Goal: Task Accomplishment & Management: Manage account settings

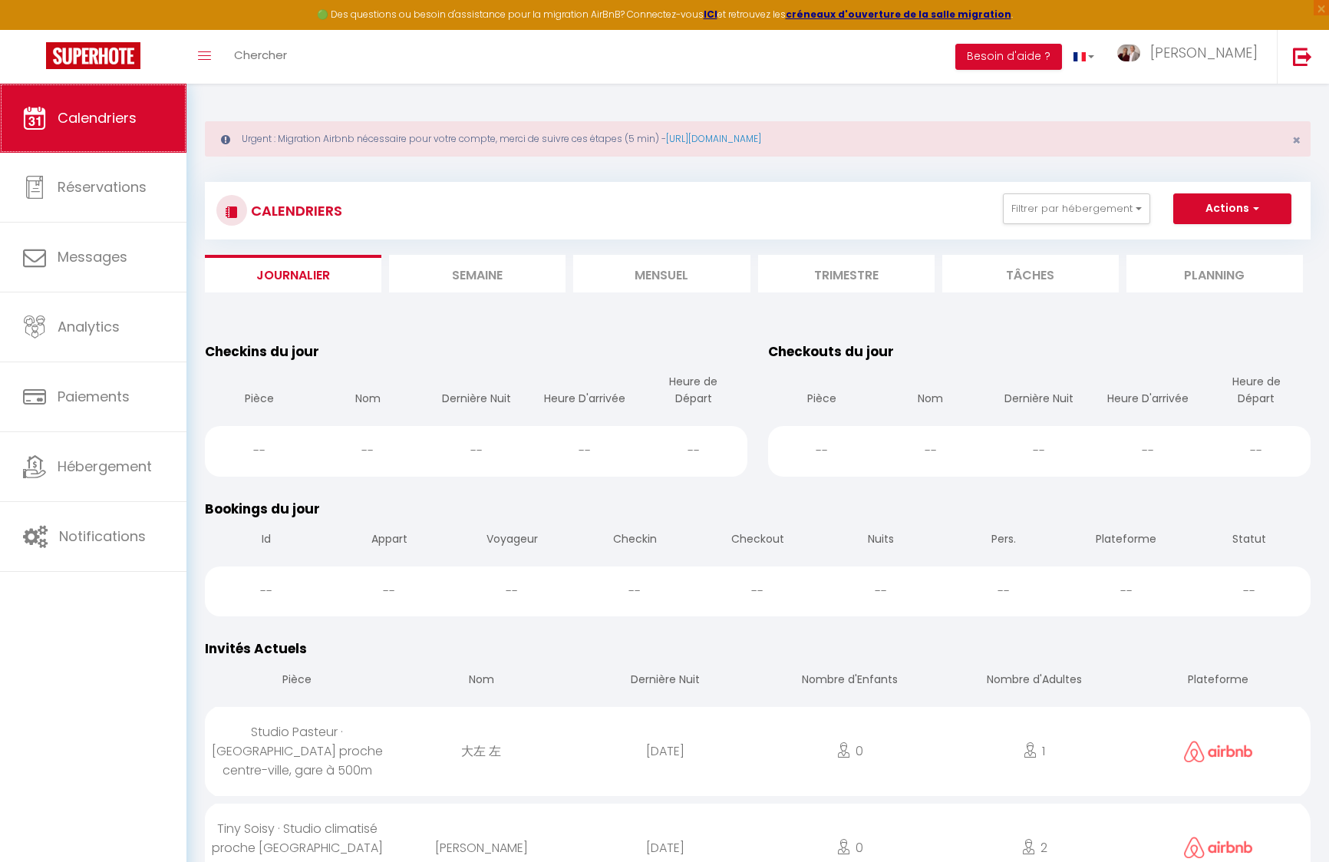
click at [86, 118] on span "Calendriers" at bounding box center [97, 117] width 79 height 19
click at [240, 63] on span "Chercher" at bounding box center [260, 55] width 53 height 16
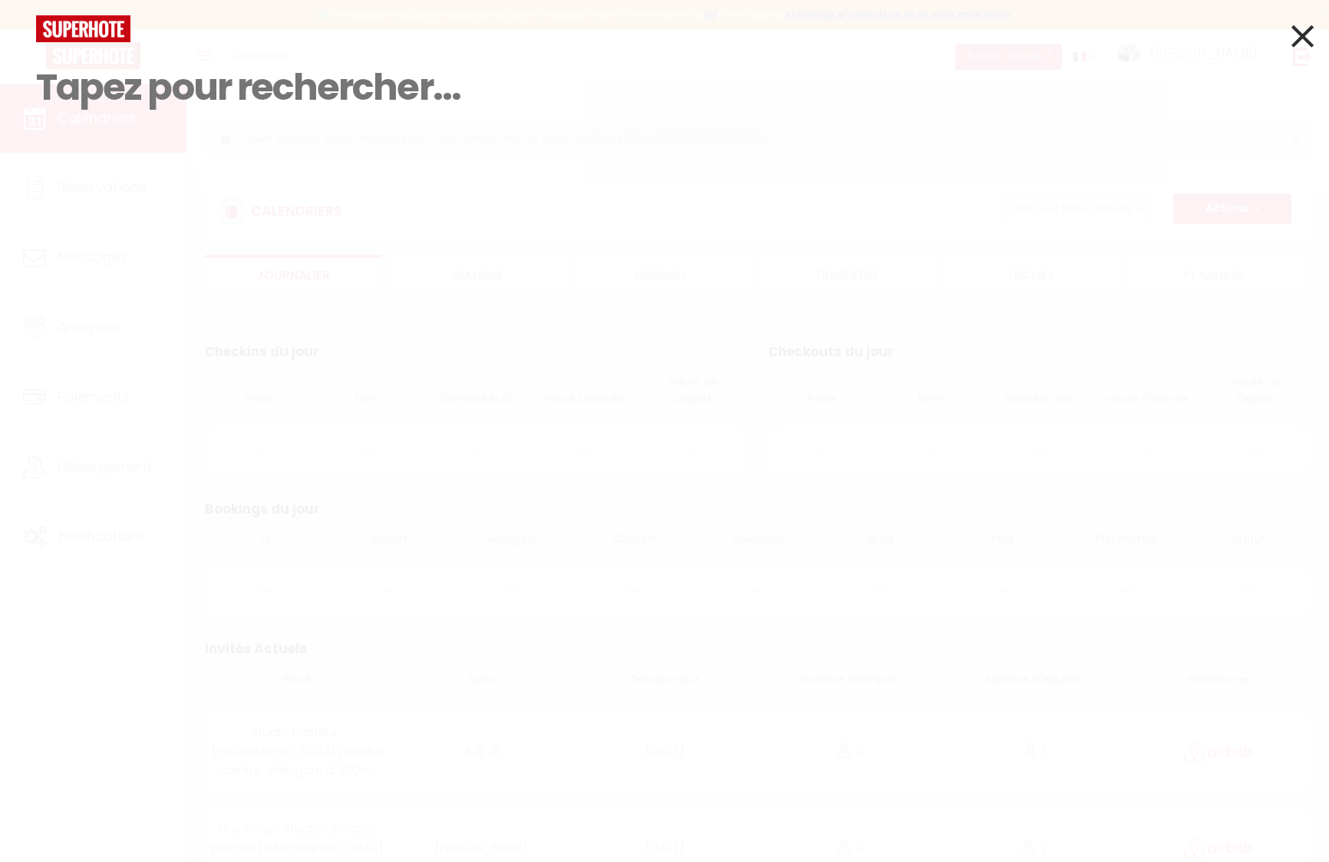
click at [1307, 45] on icon at bounding box center [1302, 36] width 22 height 38
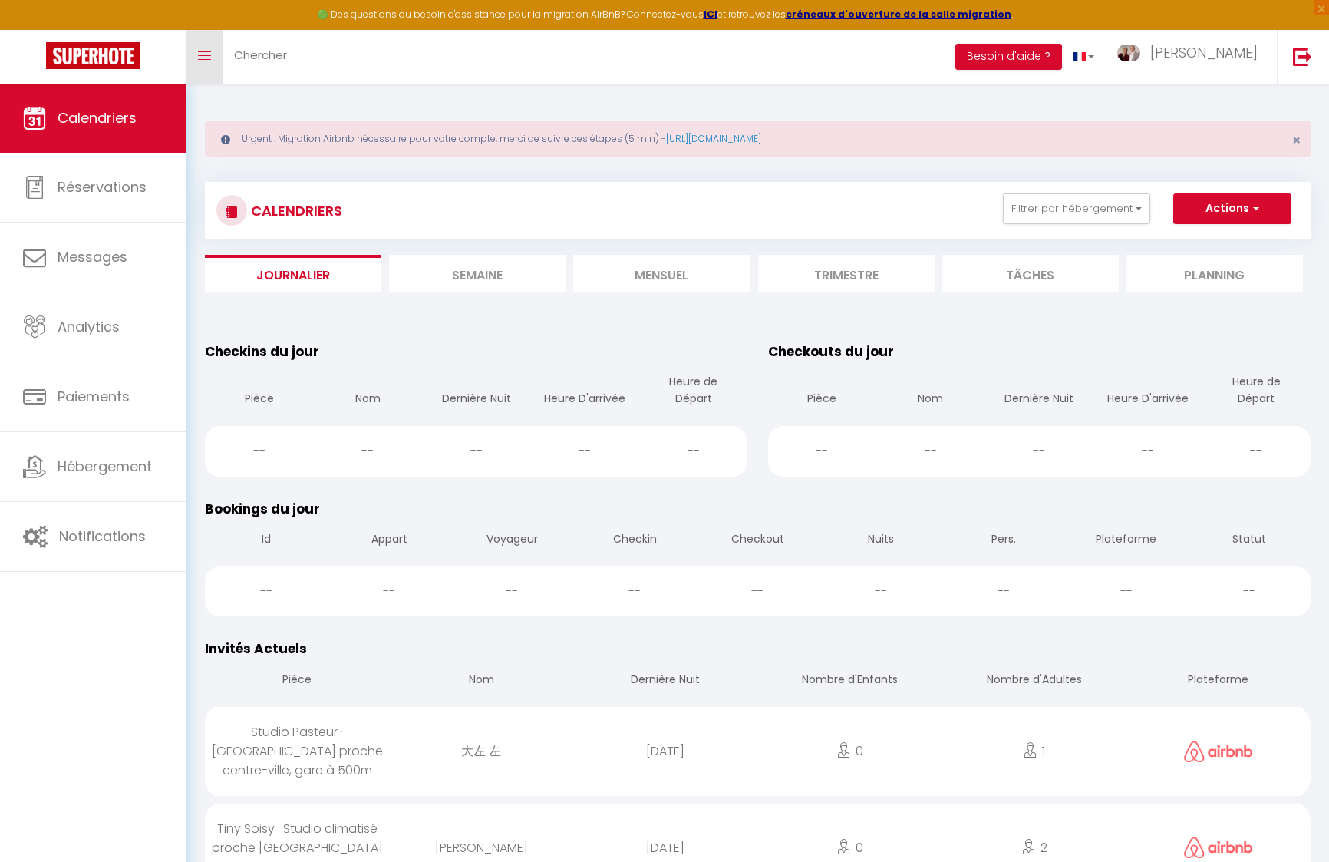
click at [206, 58] on icon "Toggle menubar" at bounding box center [204, 55] width 13 height 9
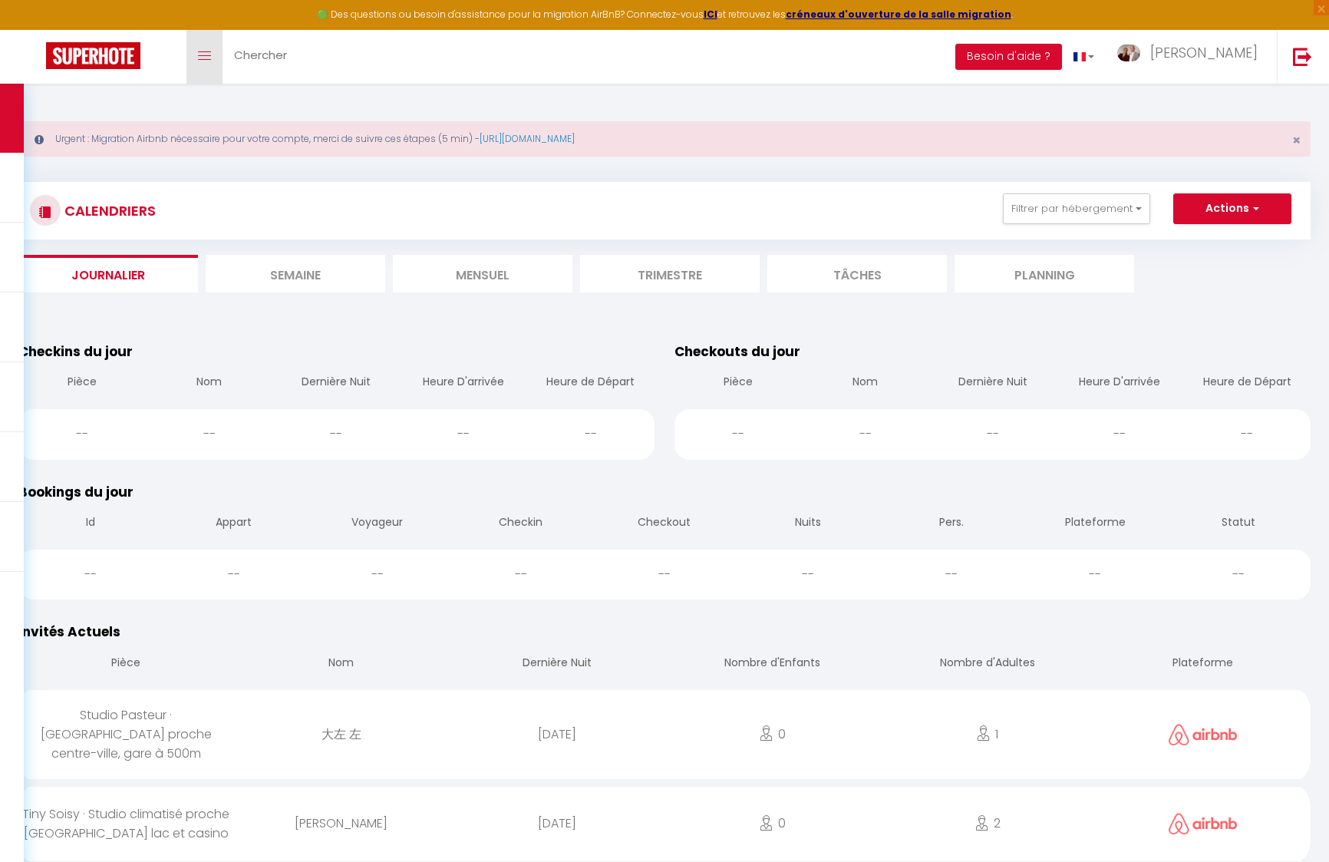
click at [207, 58] on icon "Toggle menubar" at bounding box center [204, 55] width 13 height 9
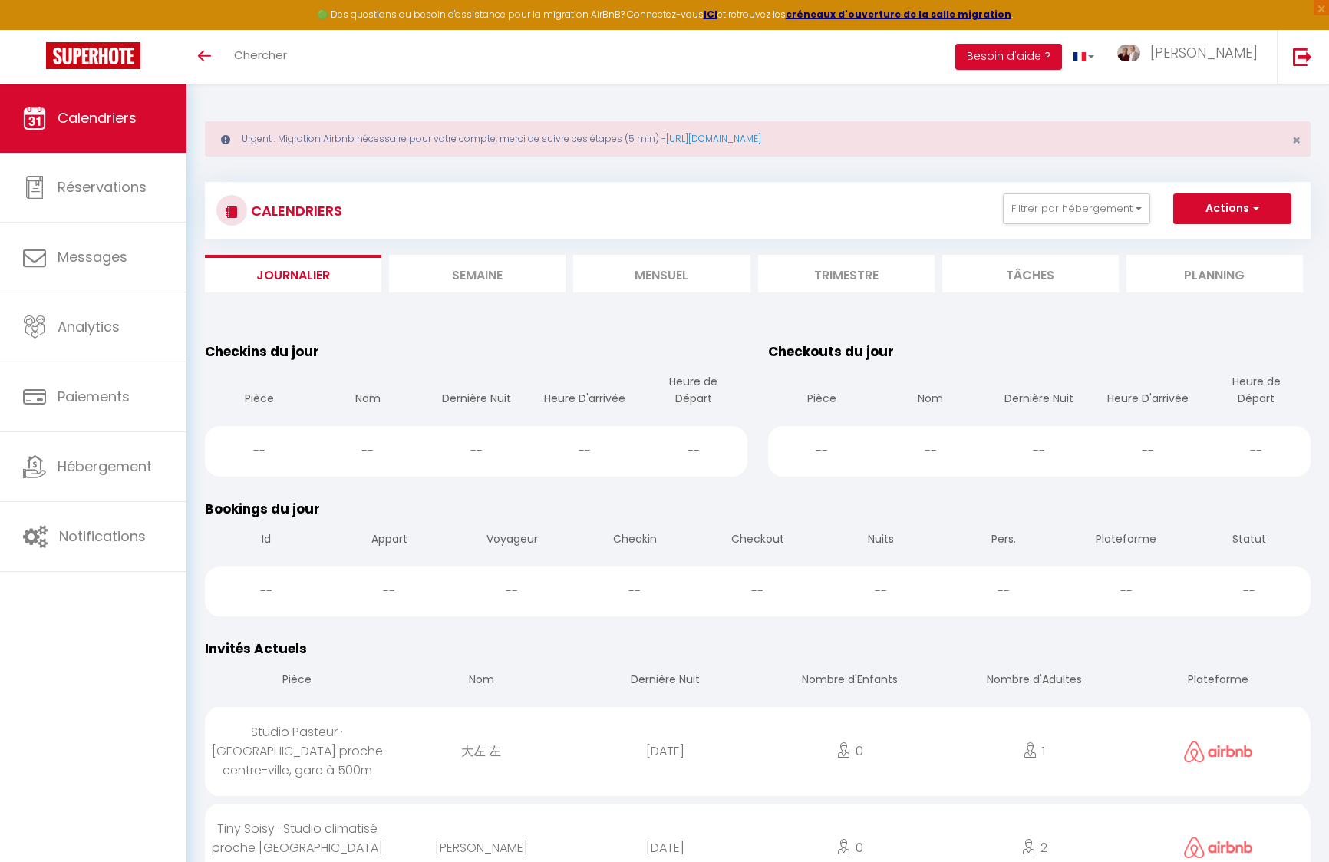
click at [659, 276] on li "Mensuel" at bounding box center [661, 274] width 176 height 38
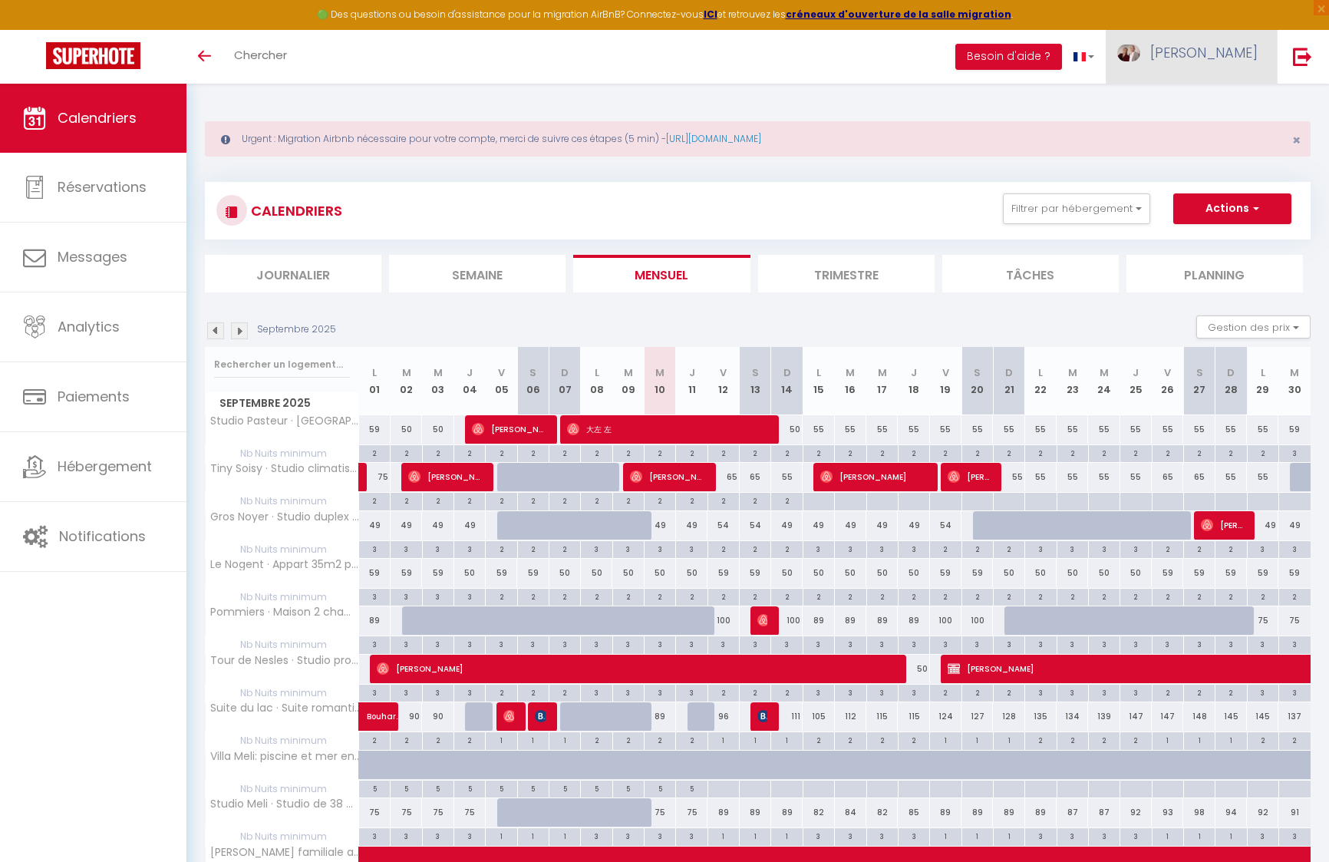
click at [1224, 48] on span "[PERSON_NAME]" at bounding box center [1203, 52] width 107 height 19
click at [1225, 104] on link "Paramètres" at bounding box center [1216, 107] width 114 height 26
select select "28"
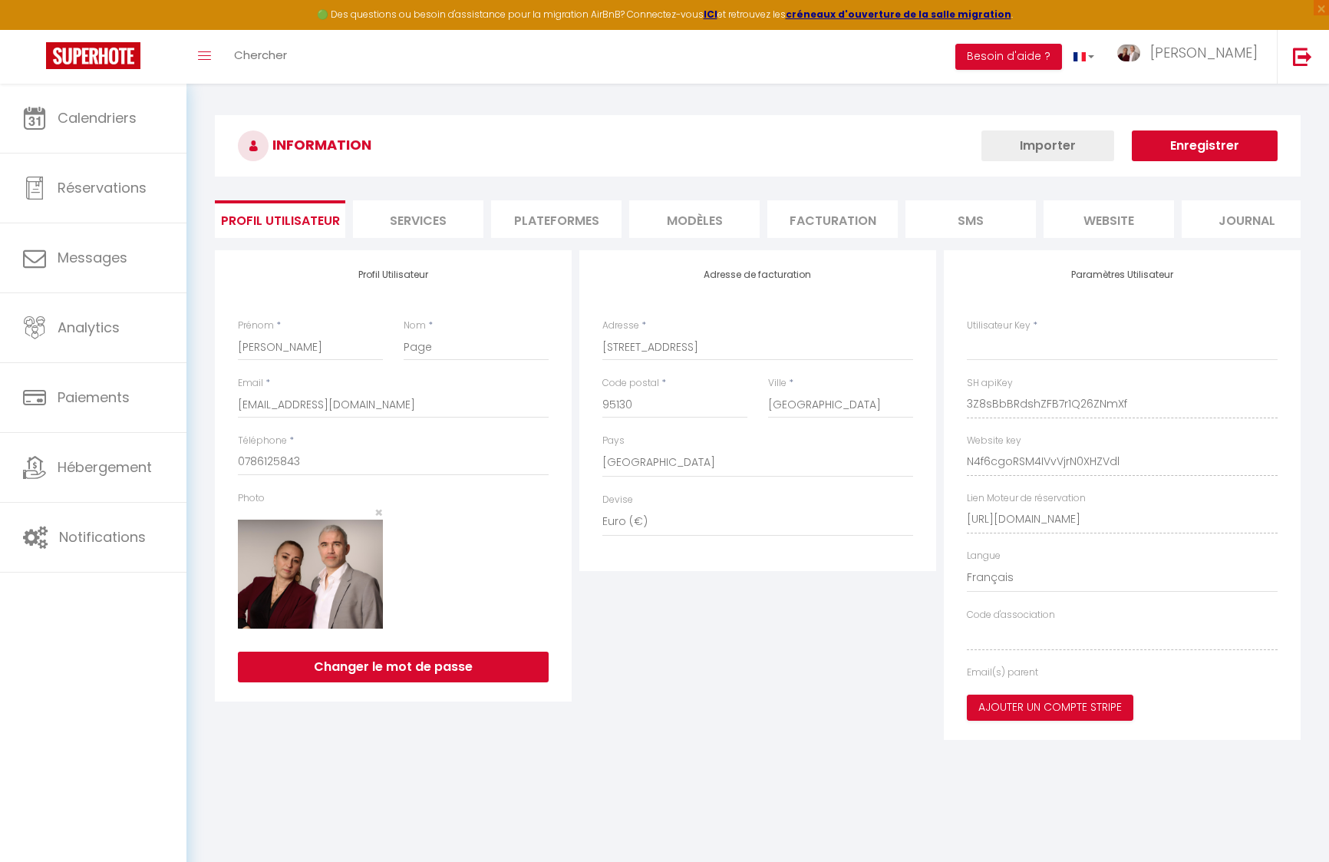
type input "3Z8sBbBRdshZFB7r1Q26ZNmXf"
type input "N4f6cgoRSM4IVvVjrN0XHZVdl"
type input "[URL][DOMAIN_NAME]"
select select "fr"
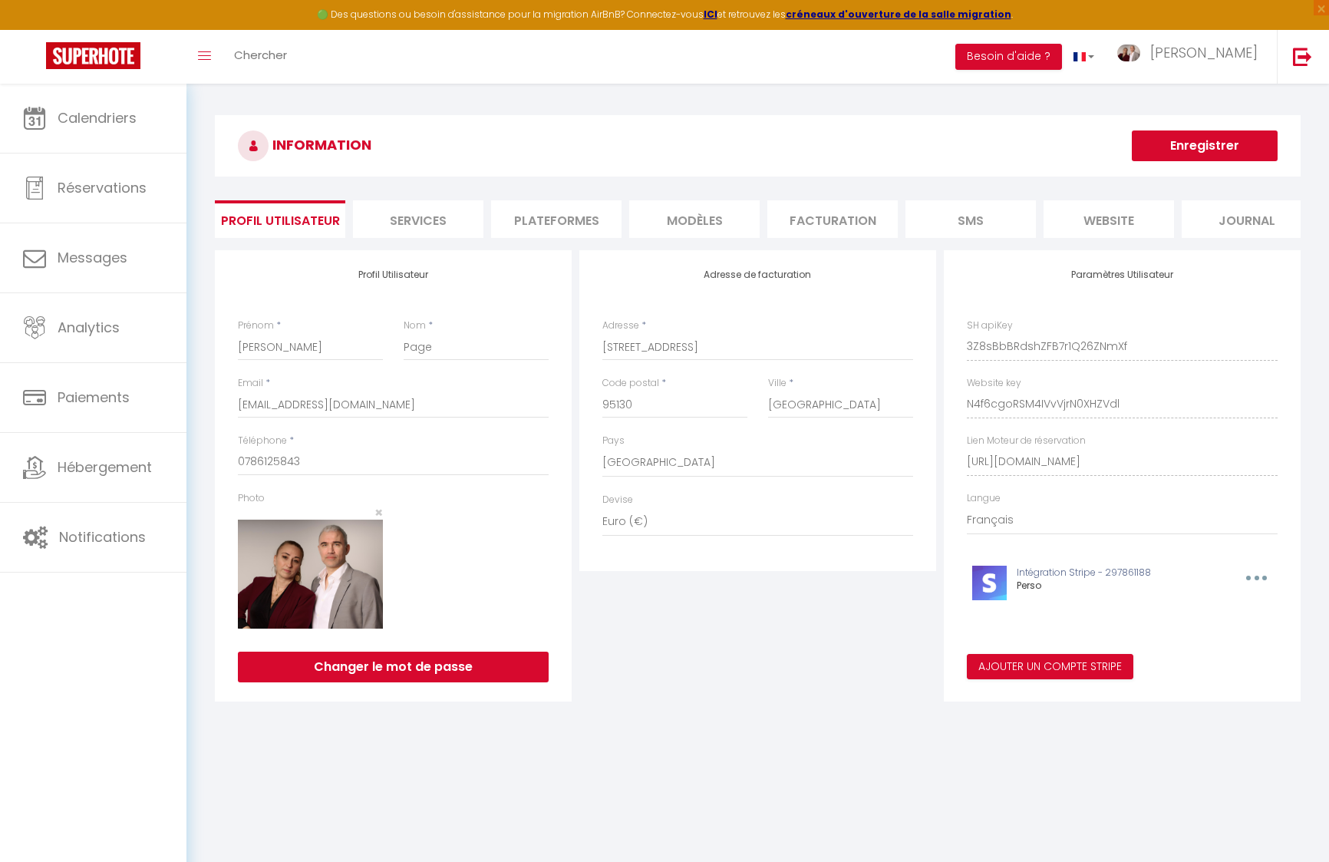
click at [729, 606] on div "Adresse de facturation Adresse * [STREET_ADDRESS] [GEOGRAPHIC_DATA] [GEOGRAPHIC…" at bounding box center [757, 475] width 364 height 451
click at [748, 601] on div "Adresse de facturation Adresse * [STREET_ADDRESS] [GEOGRAPHIC_DATA] [GEOGRAPHIC…" at bounding box center [757, 475] width 364 height 451
drag, startPoint x: 527, startPoint y: 223, endPoint x: 536, endPoint y: 228, distance: 10.3
click at [528, 223] on li "Plateformes" at bounding box center [556, 219] width 130 height 38
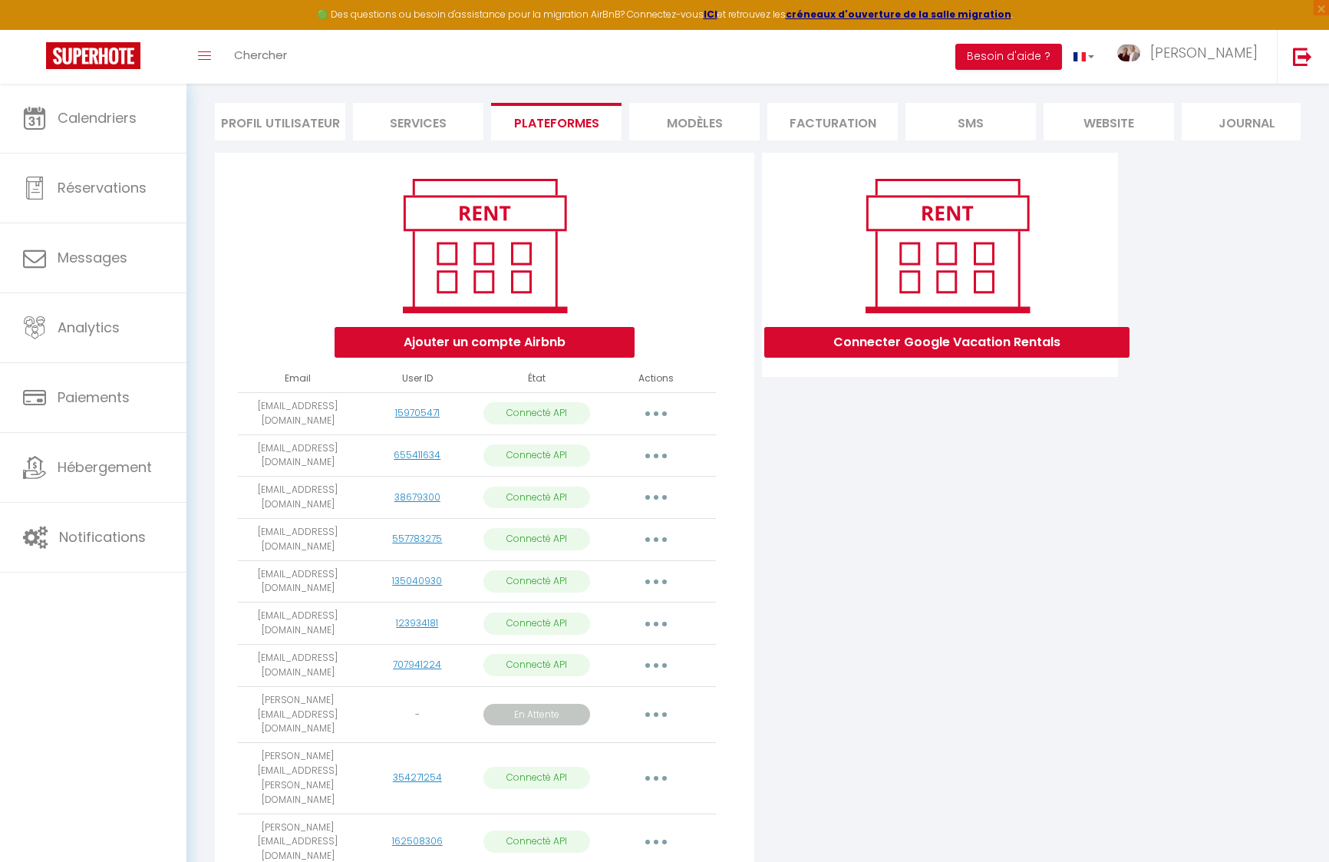
scroll to position [163, 0]
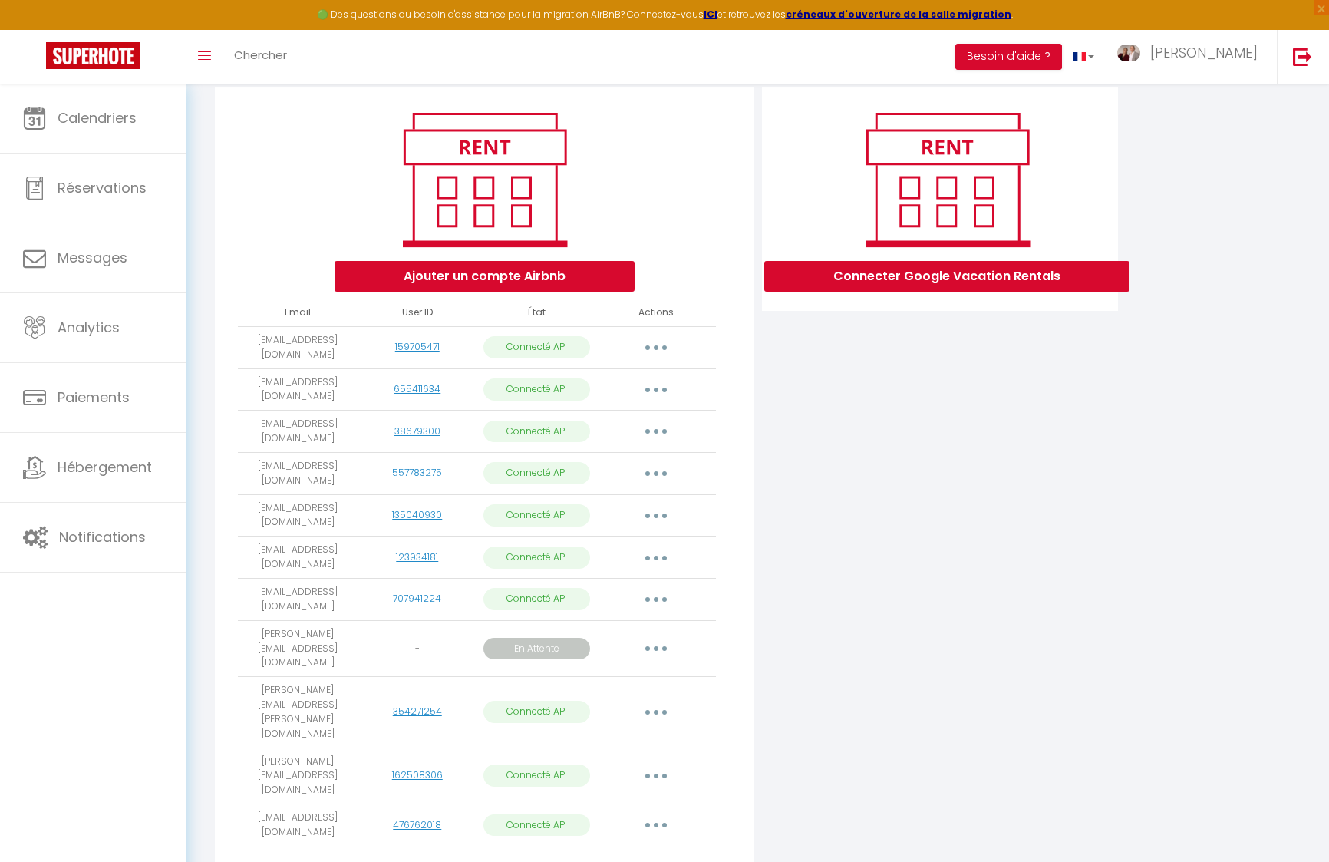
click at [664, 636] on button "button" at bounding box center [656, 648] width 43 height 25
click at [613, 671] on link "Obtenir le lien de connexion" at bounding box center [587, 684] width 172 height 26
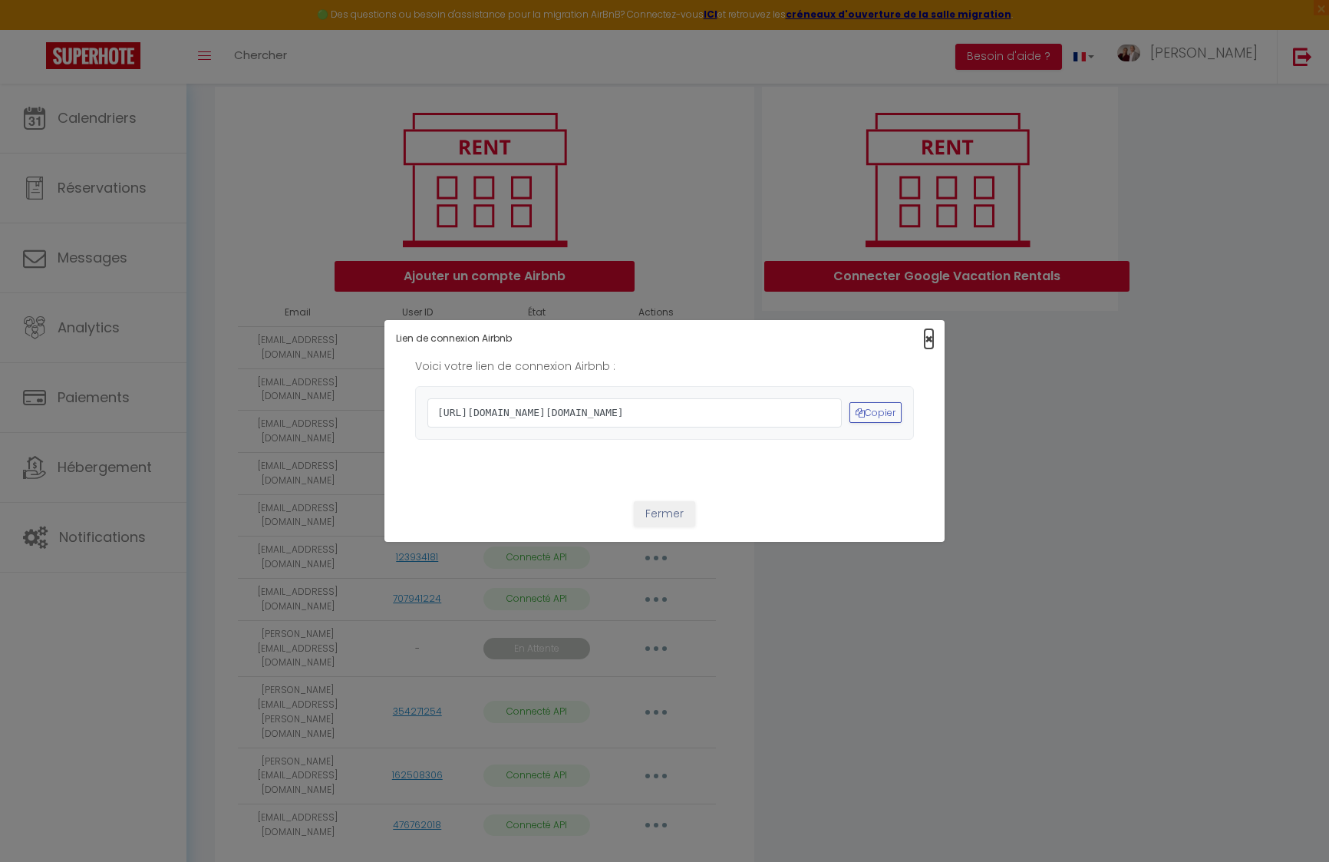
click at [927, 329] on span "×" at bounding box center [929, 338] width 8 height 19
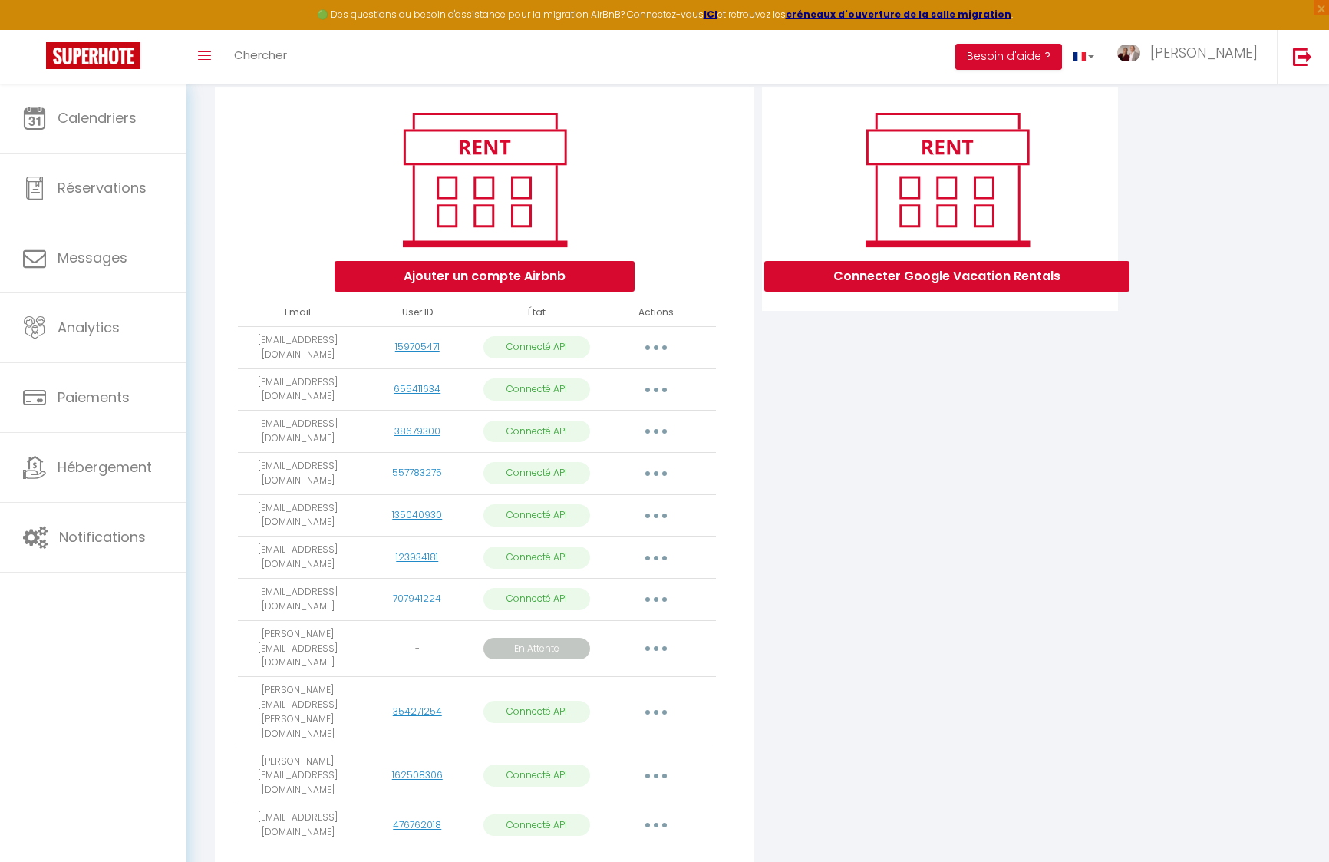
click at [666, 636] on button "button" at bounding box center [656, 648] width 43 height 25
click at [593, 753] on link "Reconnecter le compte" at bounding box center [587, 766] width 172 height 26
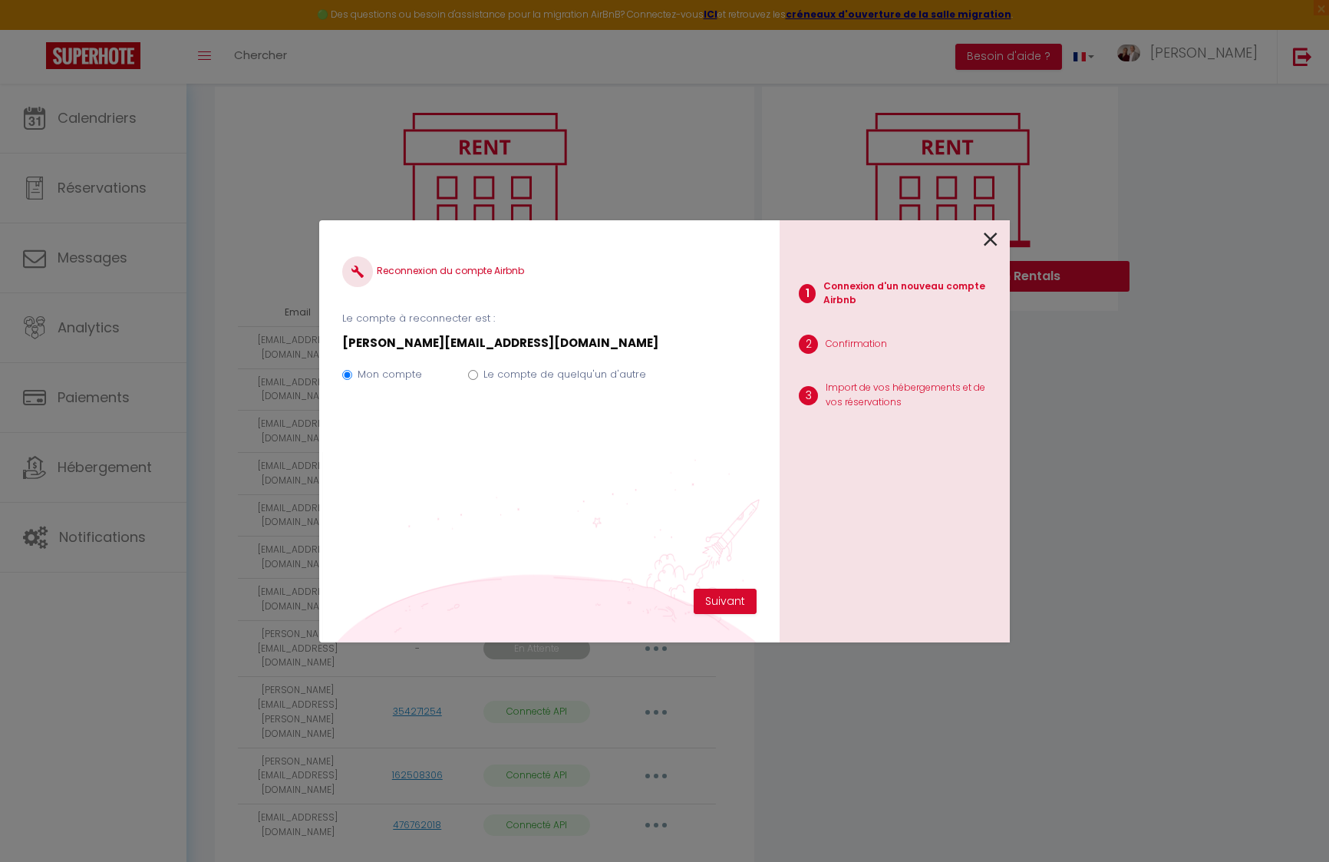
click at [508, 377] on label "Le compte de quelqu'un d'autre" at bounding box center [564, 374] width 163 height 15
click at [478, 377] on input "Le compte de quelqu'un d'autre" at bounding box center [473, 375] width 10 height 10
radio input "true"
radio input "false"
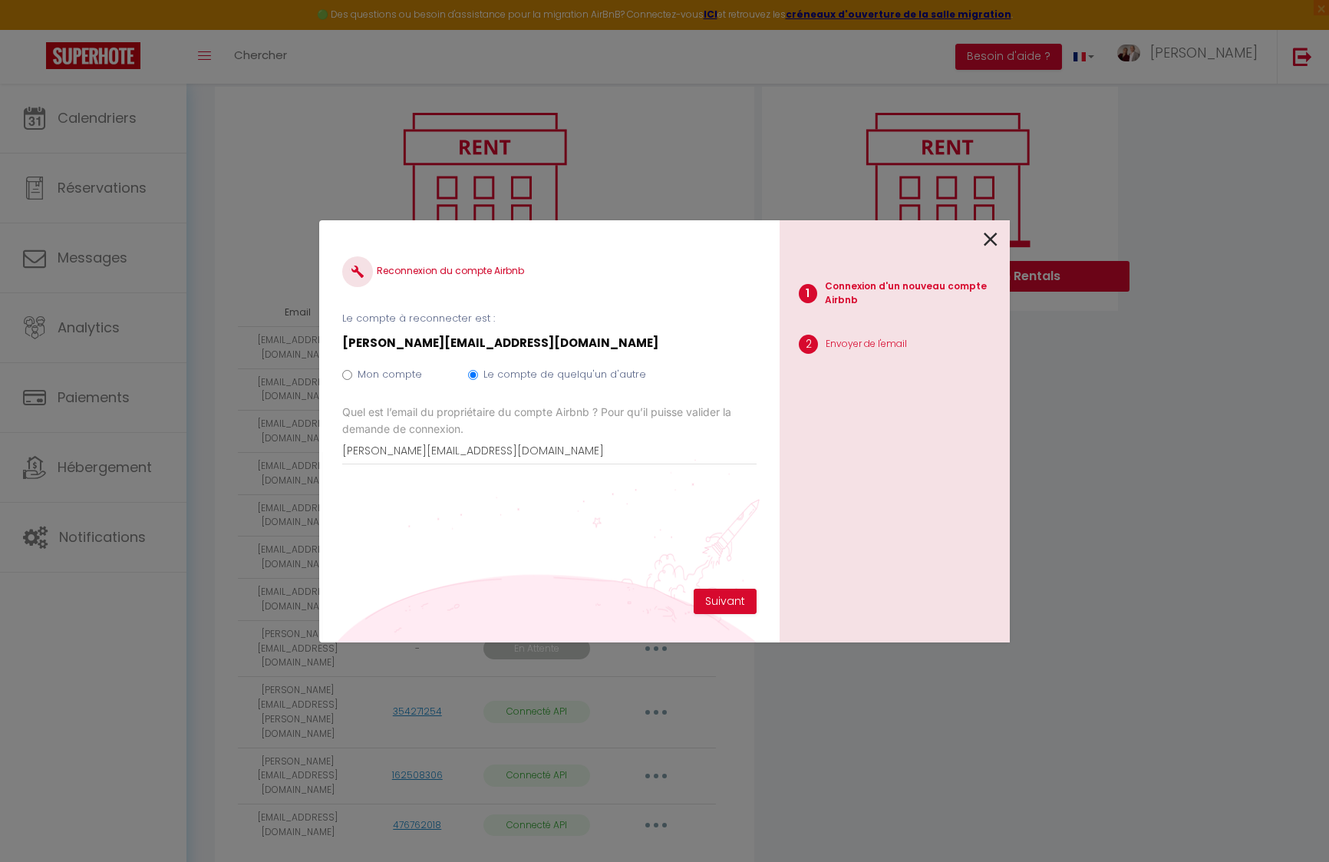
drag, startPoint x: 991, startPoint y: 237, endPoint x: 988, endPoint y: 245, distance: 8.3
click at [991, 237] on icon at bounding box center [991, 239] width 14 height 23
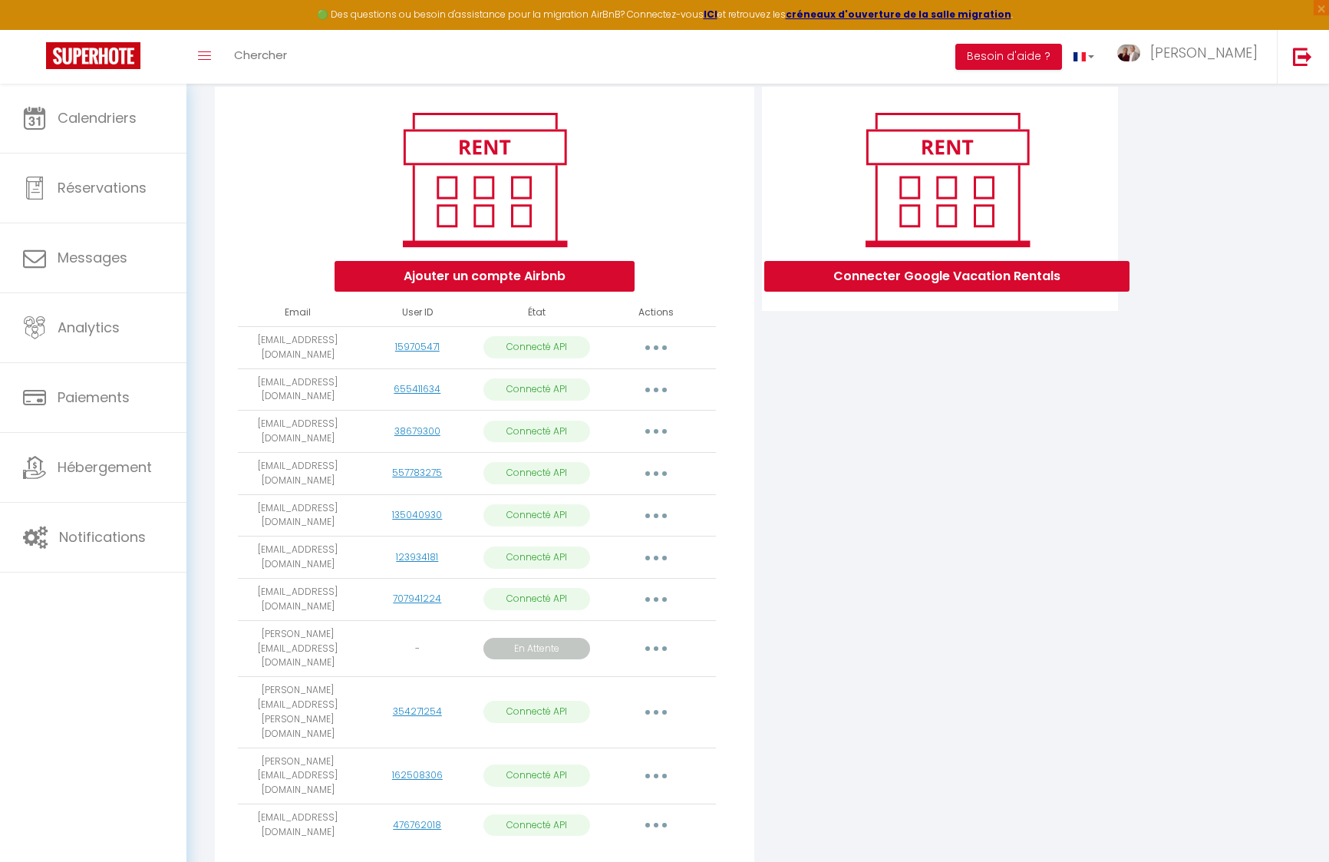
scroll to position [160, 0]
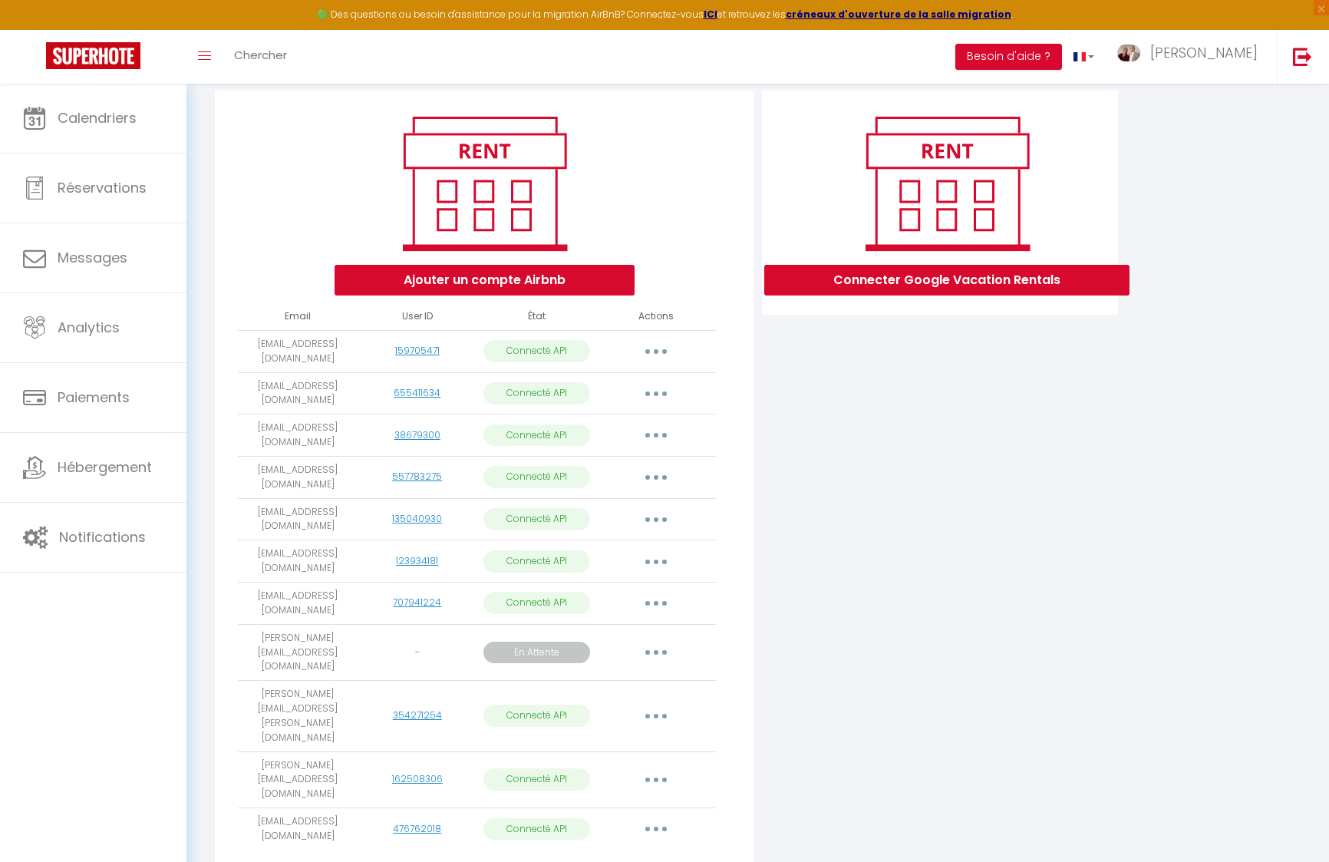
click at [662, 640] on button "button" at bounding box center [656, 652] width 43 height 25
click at [557, 730] on link "Supprimer" at bounding box center [587, 743] width 172 height 26
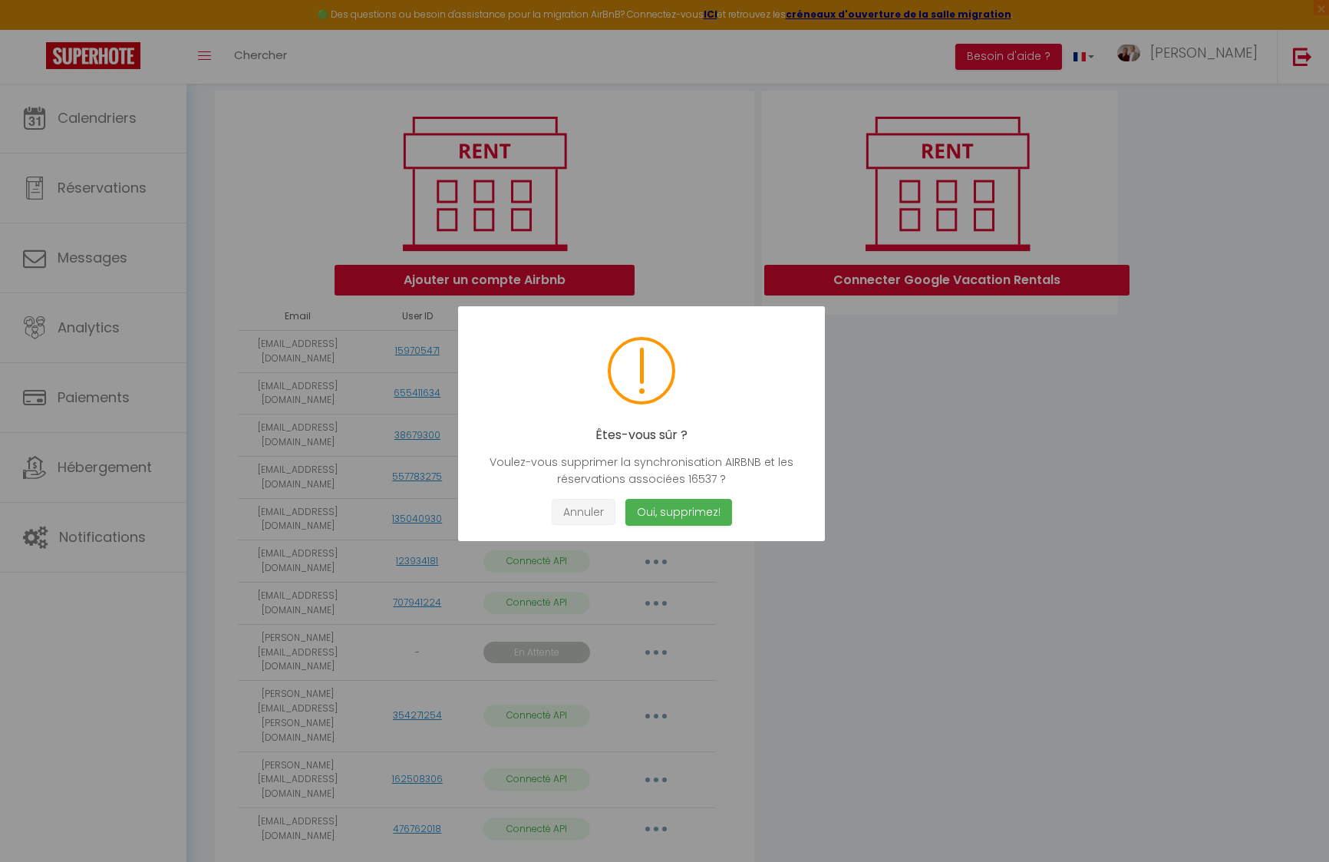
drag, startPoint x: 584, startPoint y: 517, endPoint x: 657, endPoint y: 599, distance: 109.8
click at [585, 518] on button "Annuler" at bounding box center [584, 512] width 64 height 27
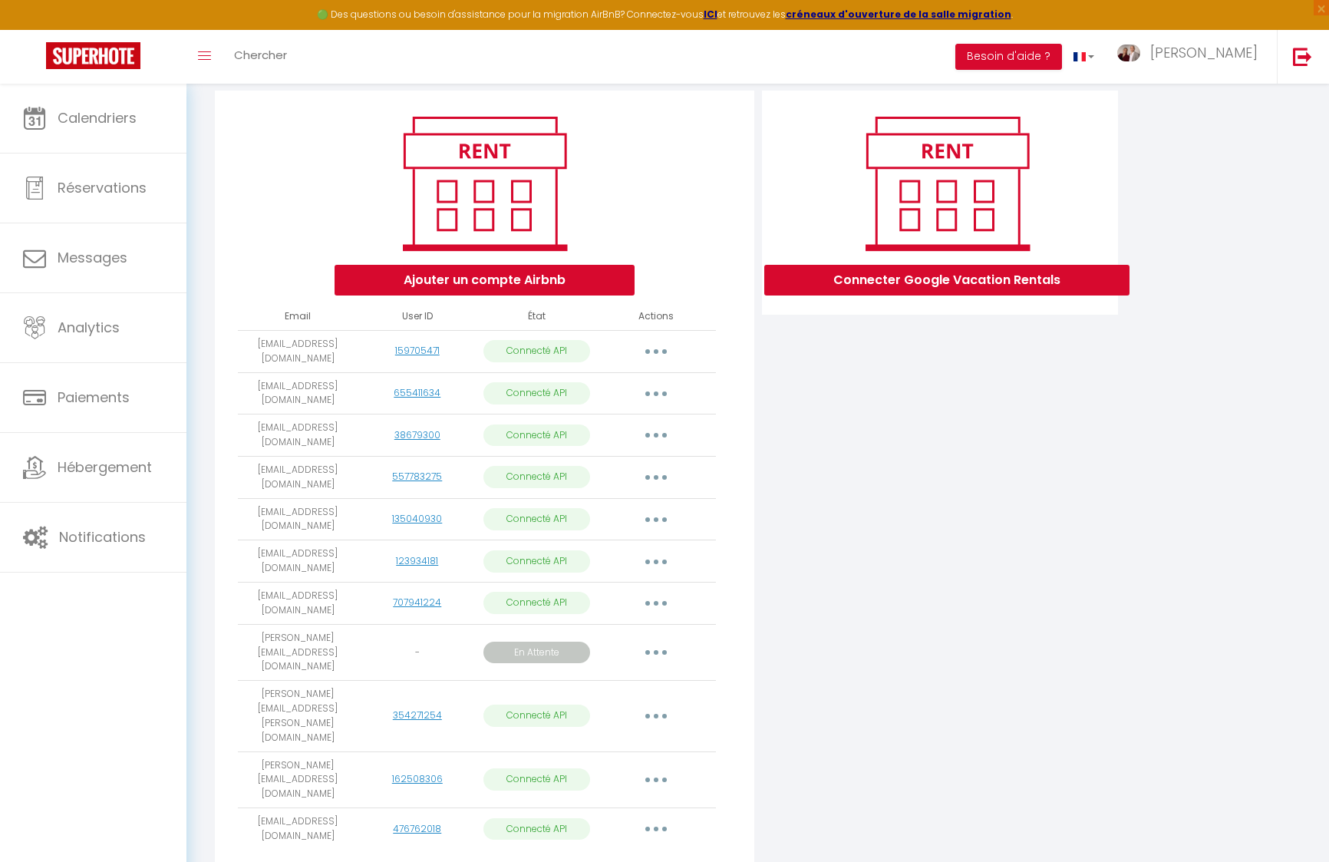
click at [660, 640] on button "button" at bounding box center [656, 652] width 43 height 25
click at [588, 702] on link "Importer les appartements" at bounding box center [587, 715] width 172 height 26
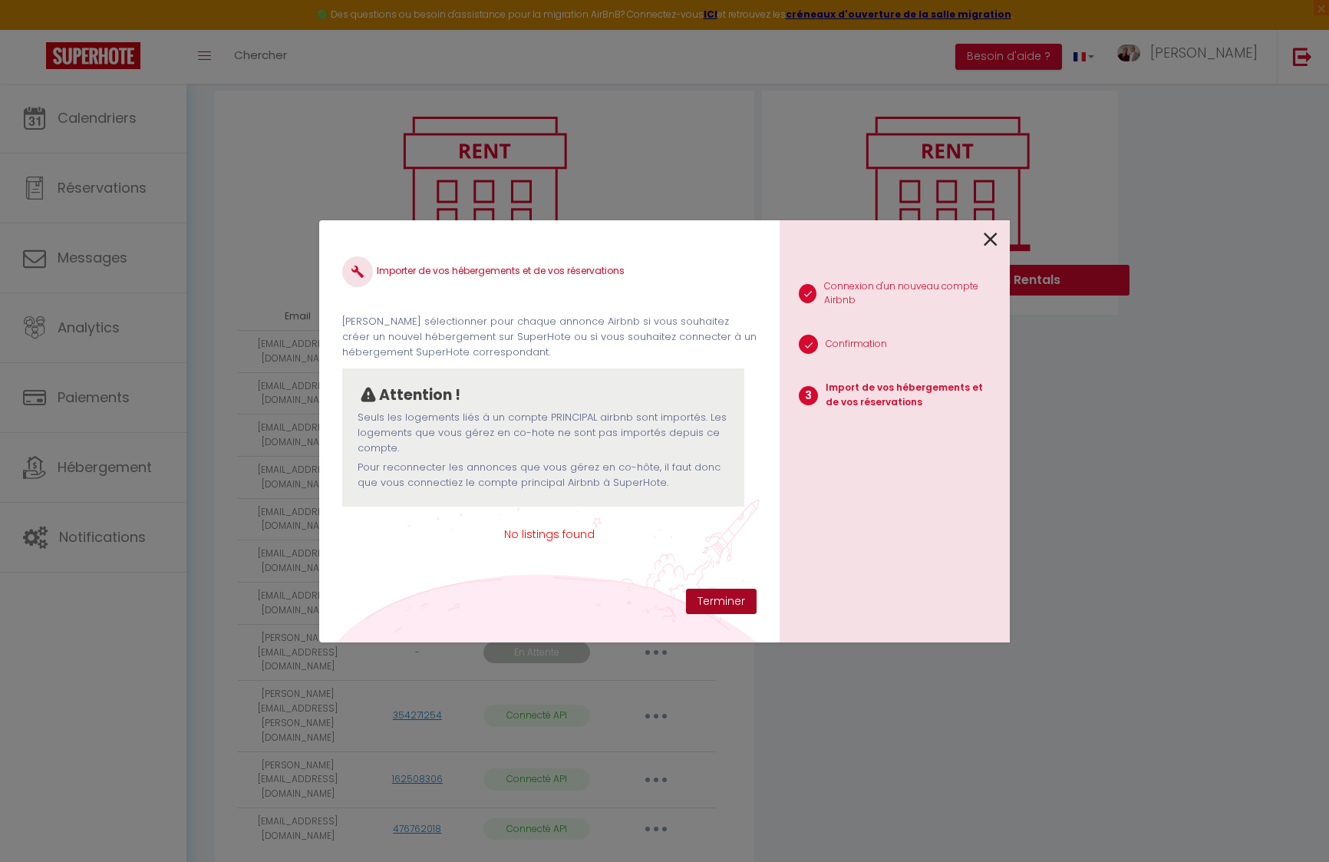
click at [718, 605] on button "Terminer" at bounding box center [721, 602] width 71 height 26
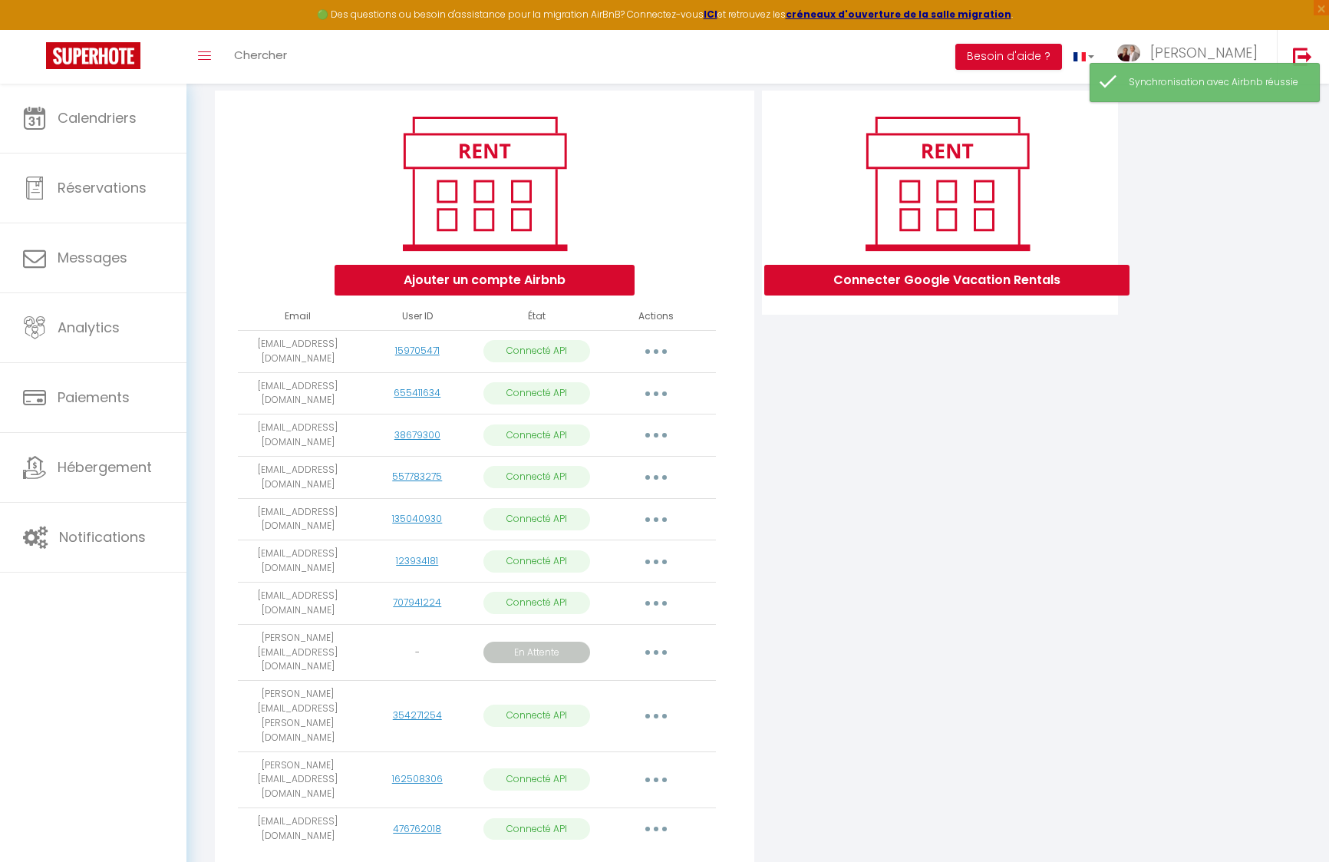
click at [660, 640] on button "button" at bounding box center [656, 652] width 43 height 25
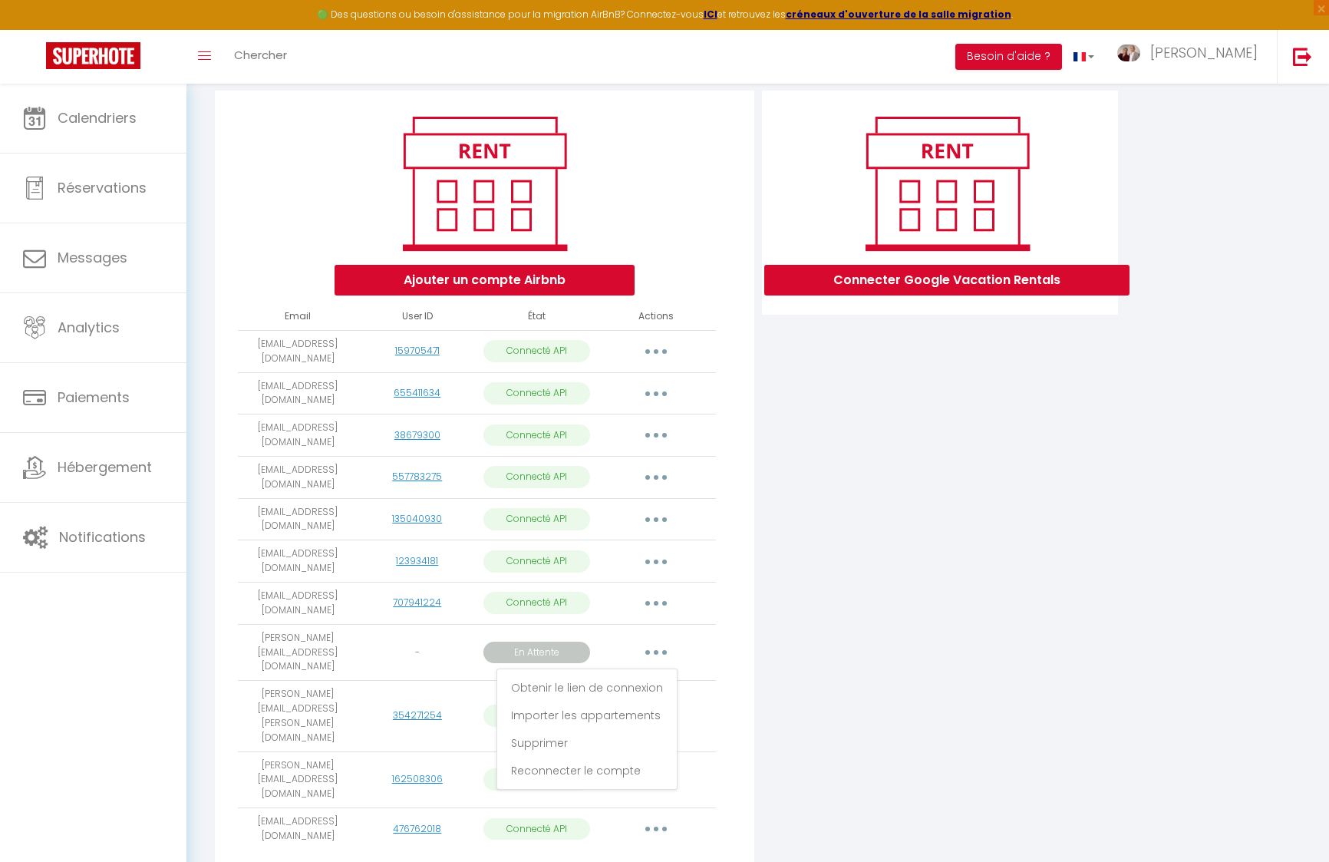
click at [327, 633] on td "[PERSON_NAME][EMAIL_ADDRESS][DOMAIN_NAME]" at bounding box center [298, 652] width 120 height 57
click at [655, 640] on button "button" at bounding box center [656, 652] width 43 height 25
click at [628, 730] on link "Supprimer" at bounding box center [587, 743] width 172 height 26
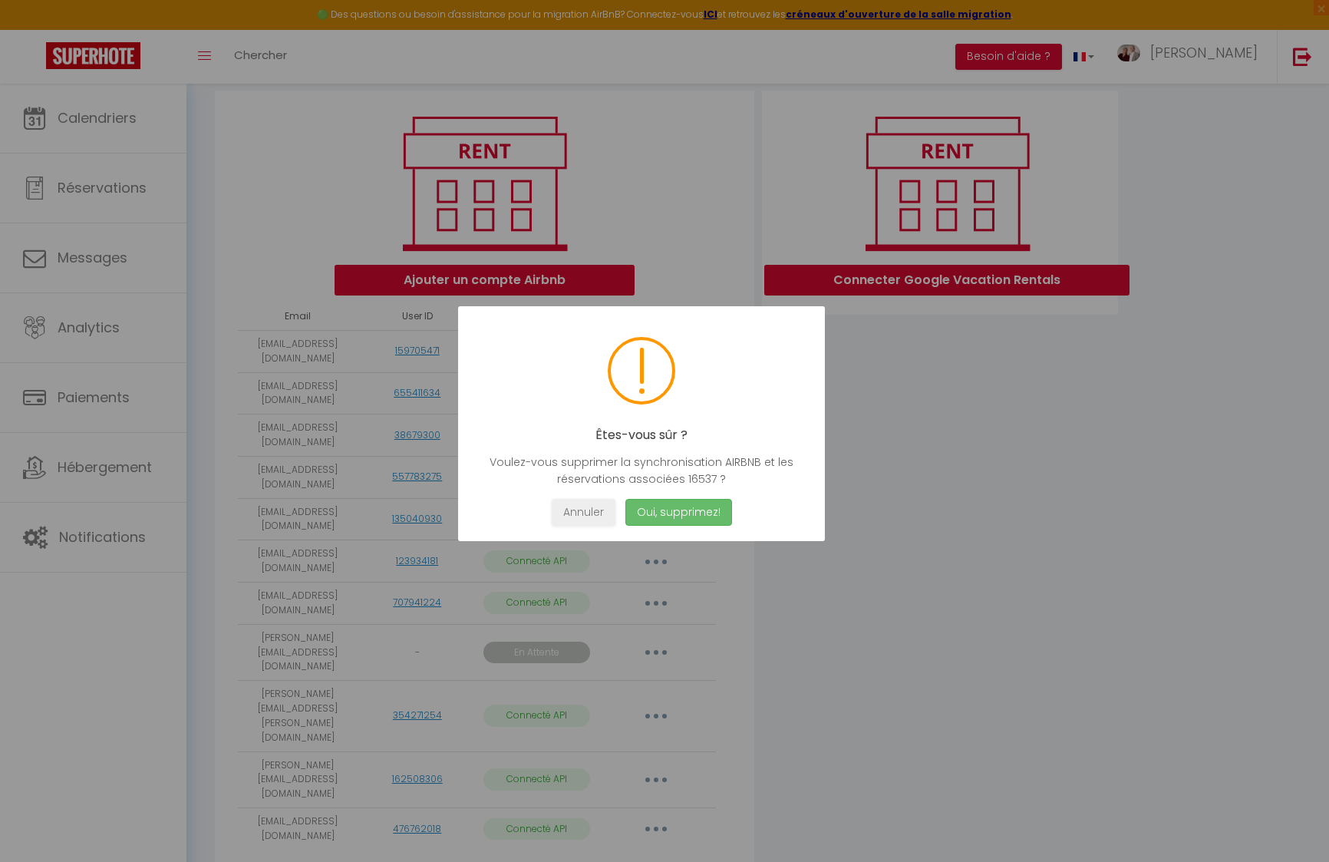
click at [682, 509] on button "Oui, supprimez!" at bounding box center [678, 512] width 107 height 27
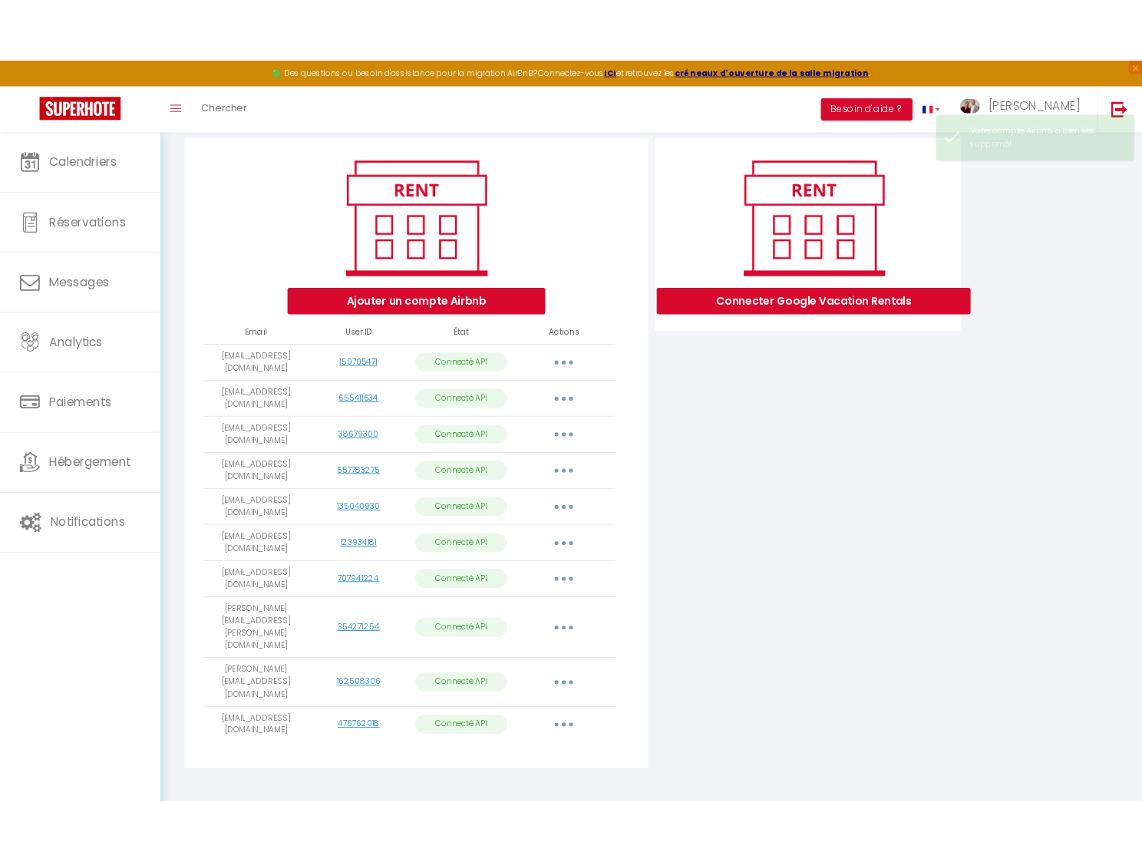
scroll to position [121, 0]
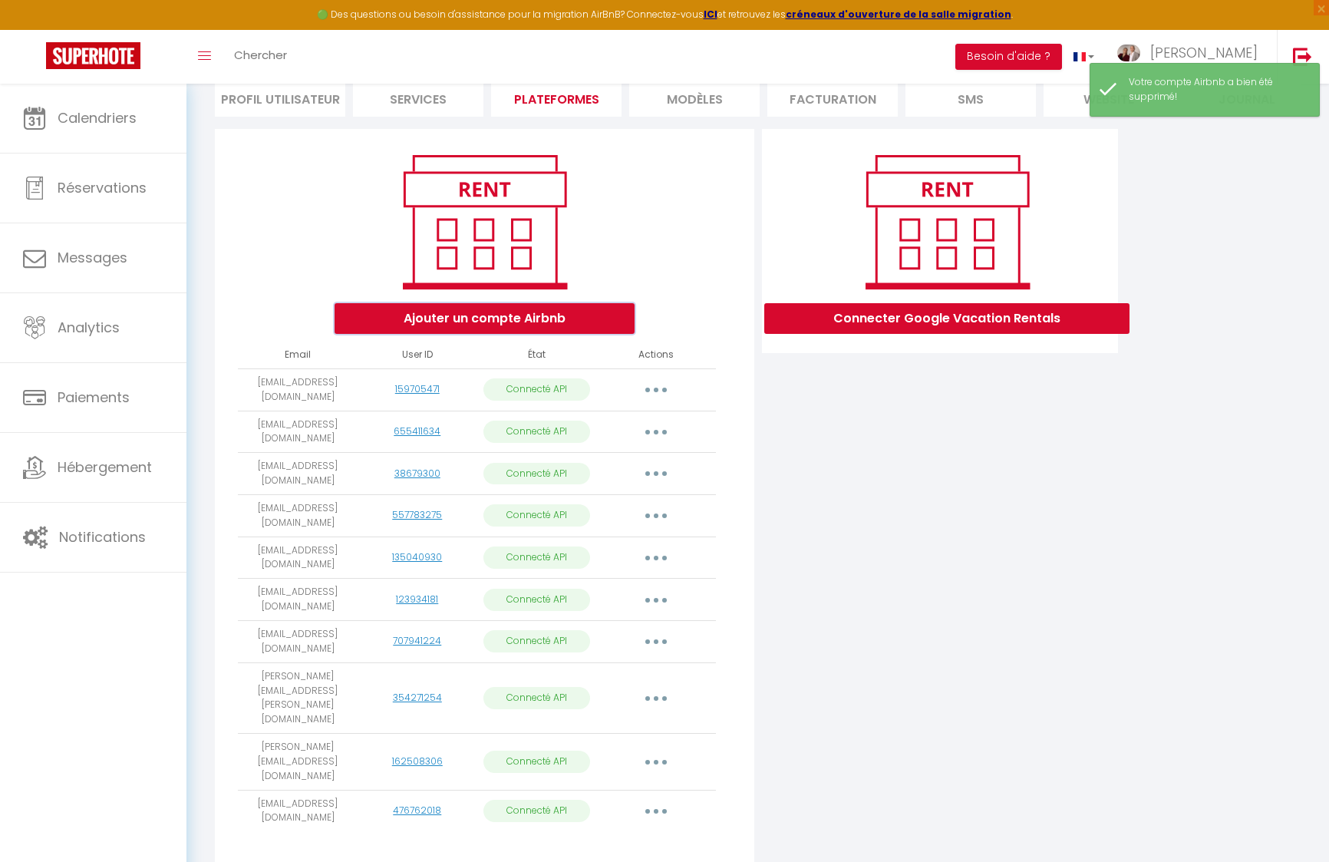
click at [521, 322] on button "Ajouter un compte Airbnb" at bounding box center [485, 318] width 300 height 31
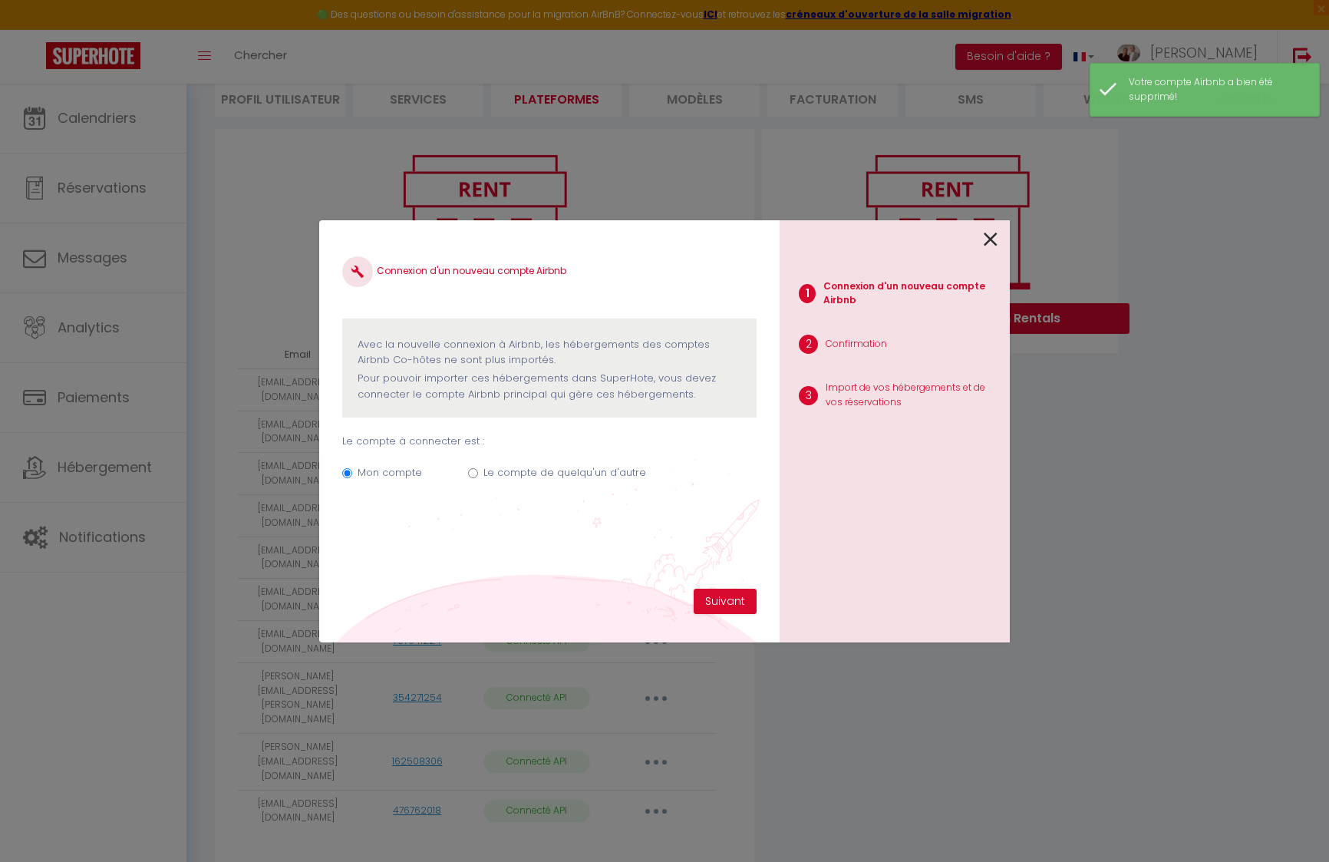
click at [598, 469] on label "Le compte de quelqu'un d'autre" at bounding box center [564, 472] width 163 height 15
click at [478, 469] on input "Le compte de quelqu'un d'autre" at bounding box center [473, 473] width 10 height 10
radio input "true"
radio input "false"
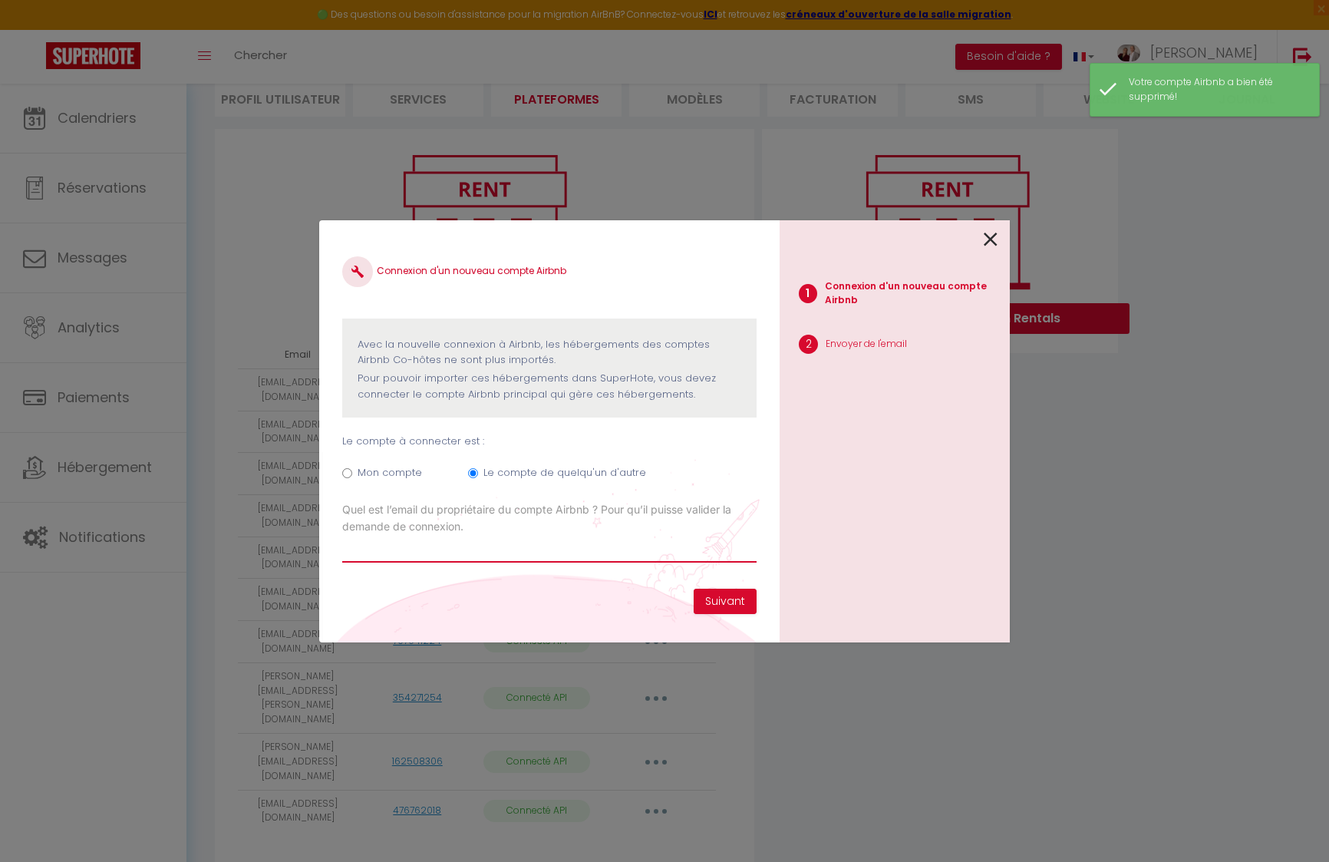
click at [535, 556] on input "Email connexion Airbnb" at bounding box center [549, 549] width 414 height 28
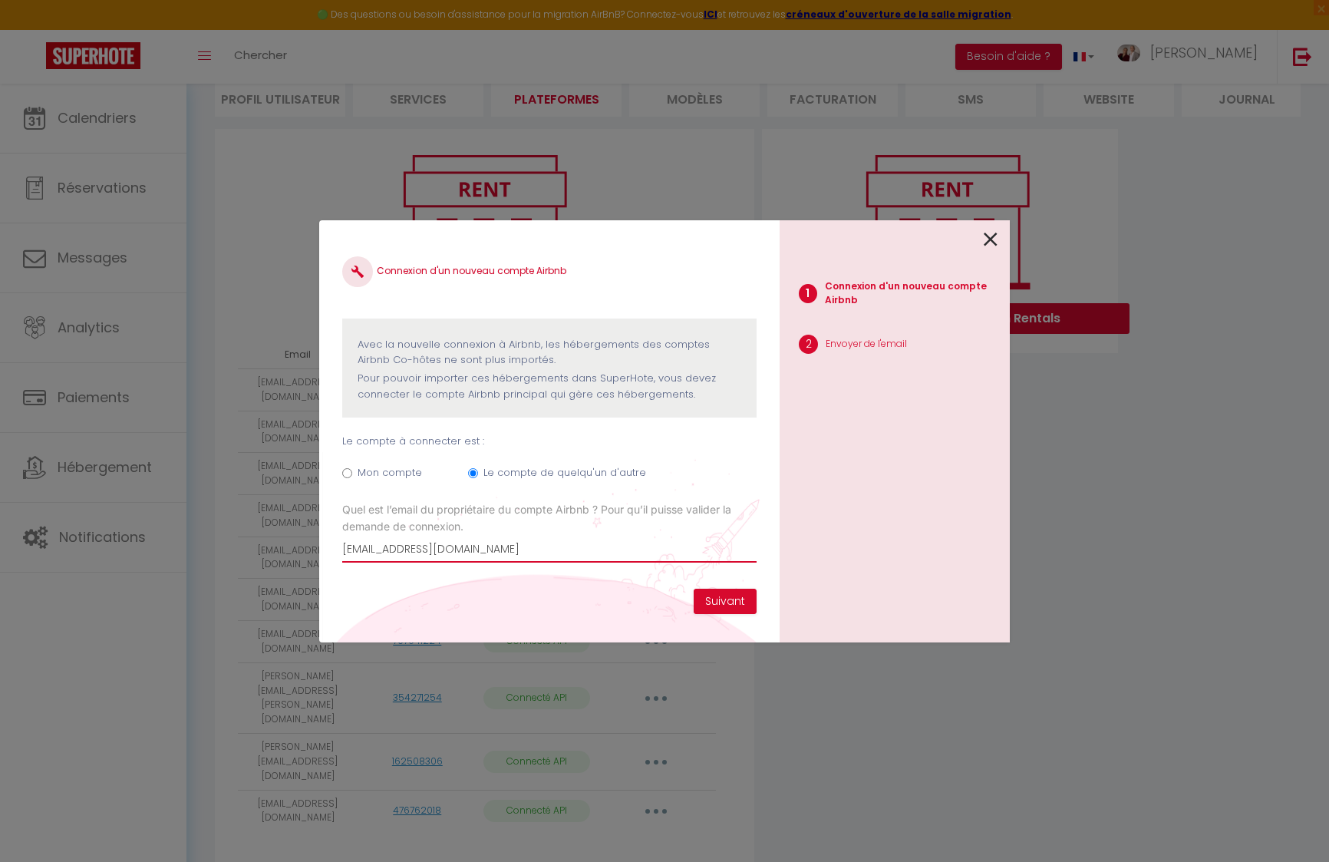
click at [395, 552] on input "[EMAIL_ADDRESS][DOMAIN_NAME]" at bounding box center [549, 549] width 414 height 28
type input "[PERSON_NAME][EMAIL_ADDRESS][DOMAIN_NAME]"
click at [732, 603] on button "Suivant" at bounding box center [725, 602] width 63 height 26
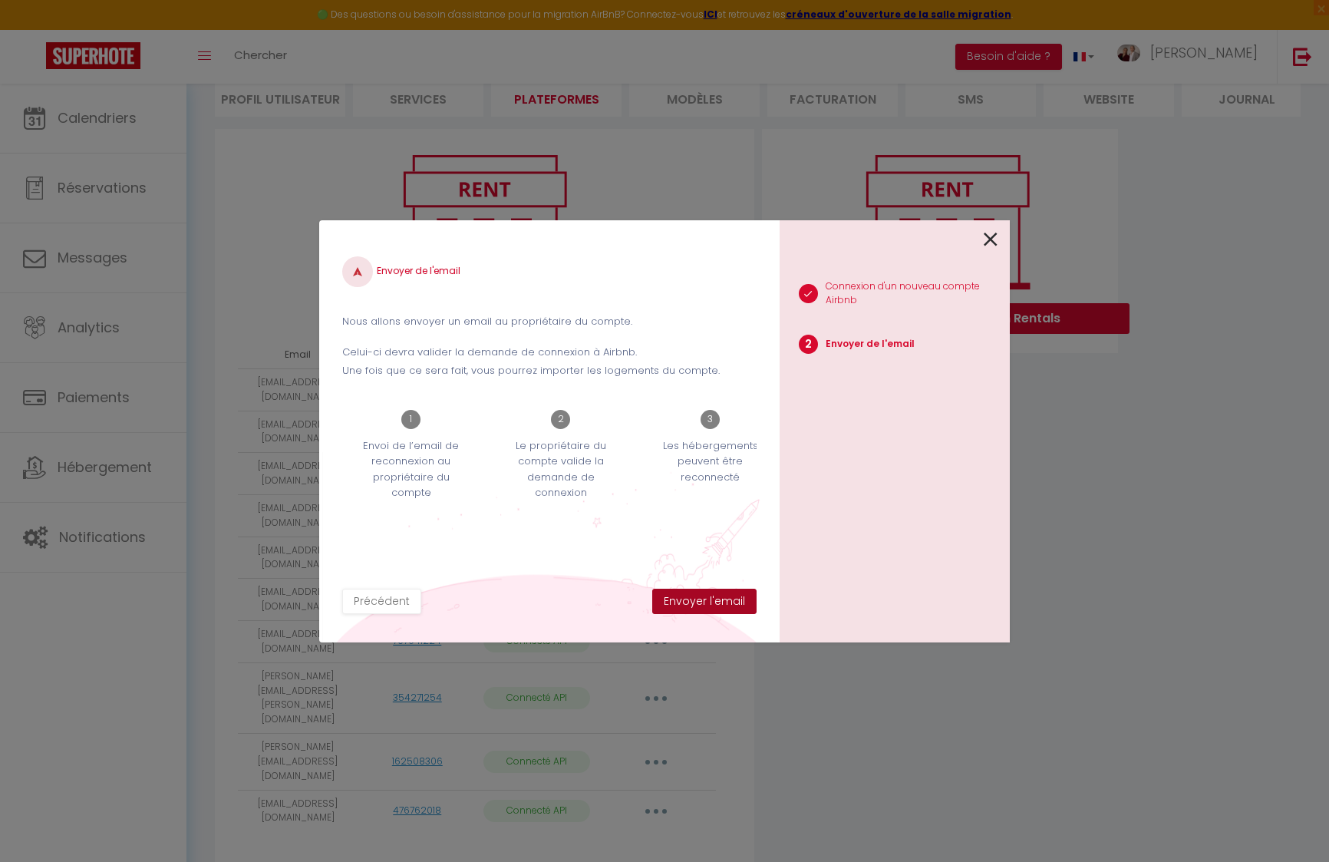
click at [732, 603] on button "Envoyer l'email" at bounding box center [704, 602] width 104 height 26
